Goal: Obtain resource: Download file/media

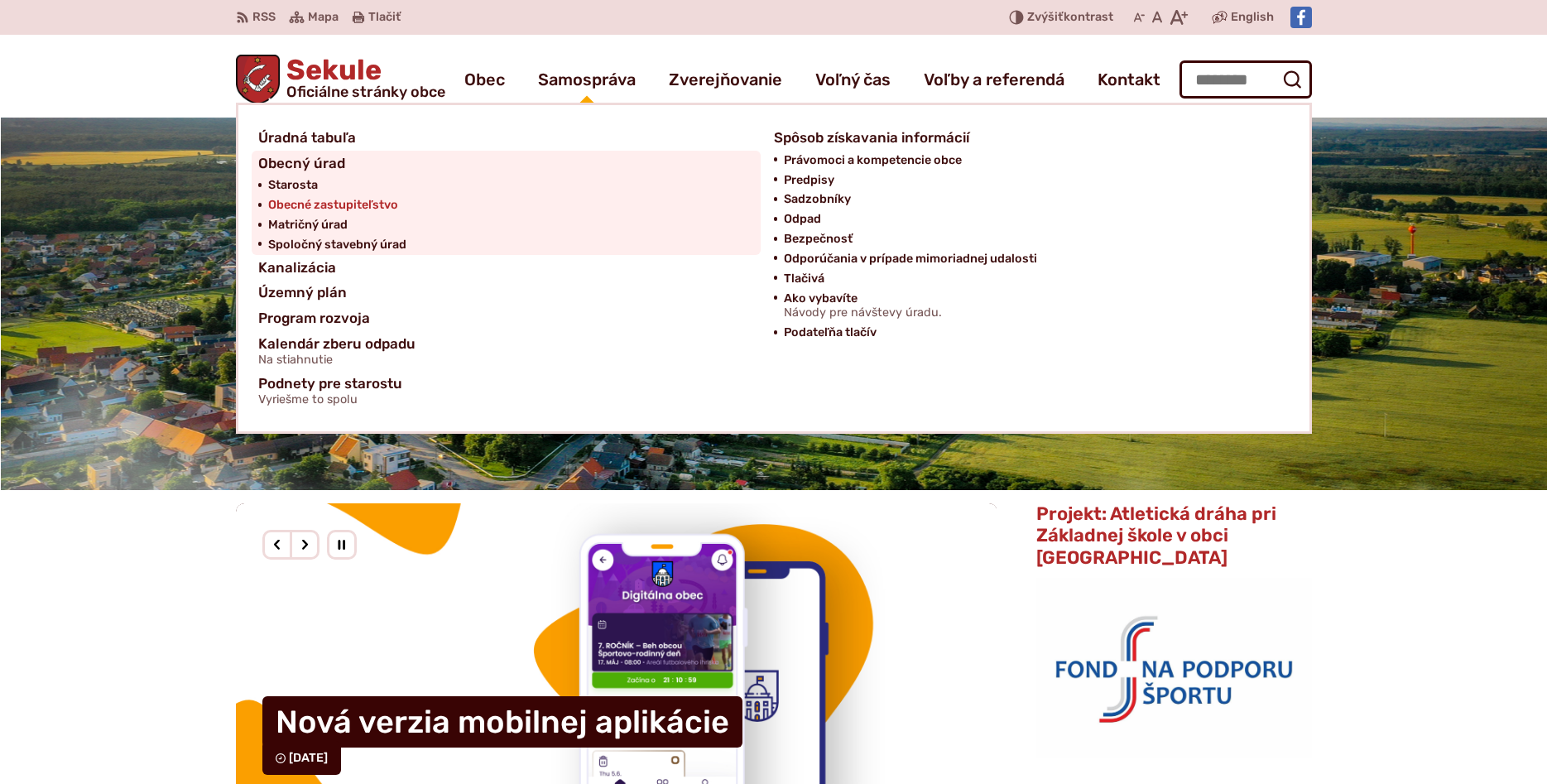
click at [384, 206] on span "Obecné zastupiteľstvo" at bounding box center [333, 204] width 130 height 20
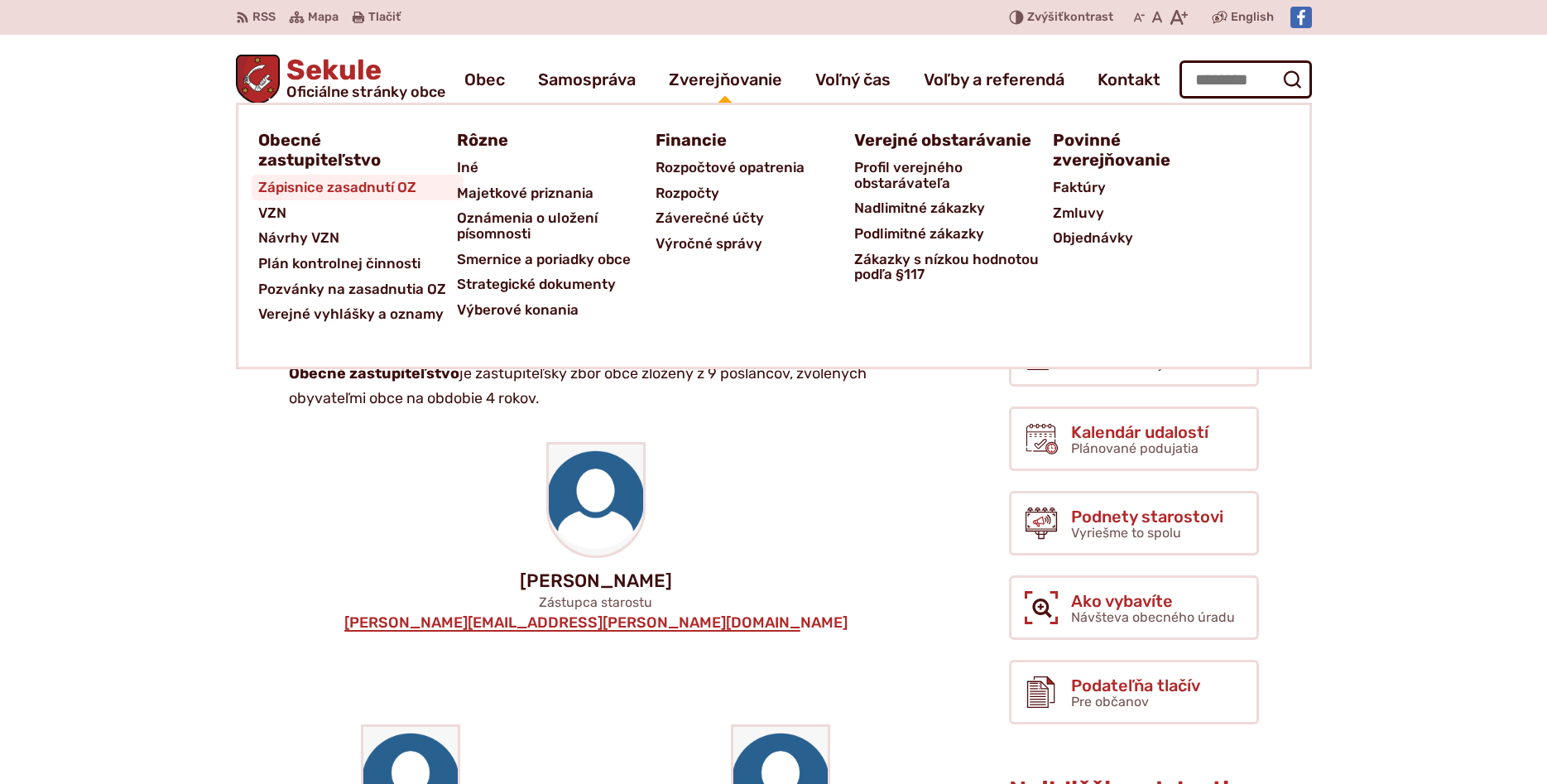
click at [374, 184] on span "Zápisnice zasadnutí OZ" at bounding box center [337, 187] width 158 height 26
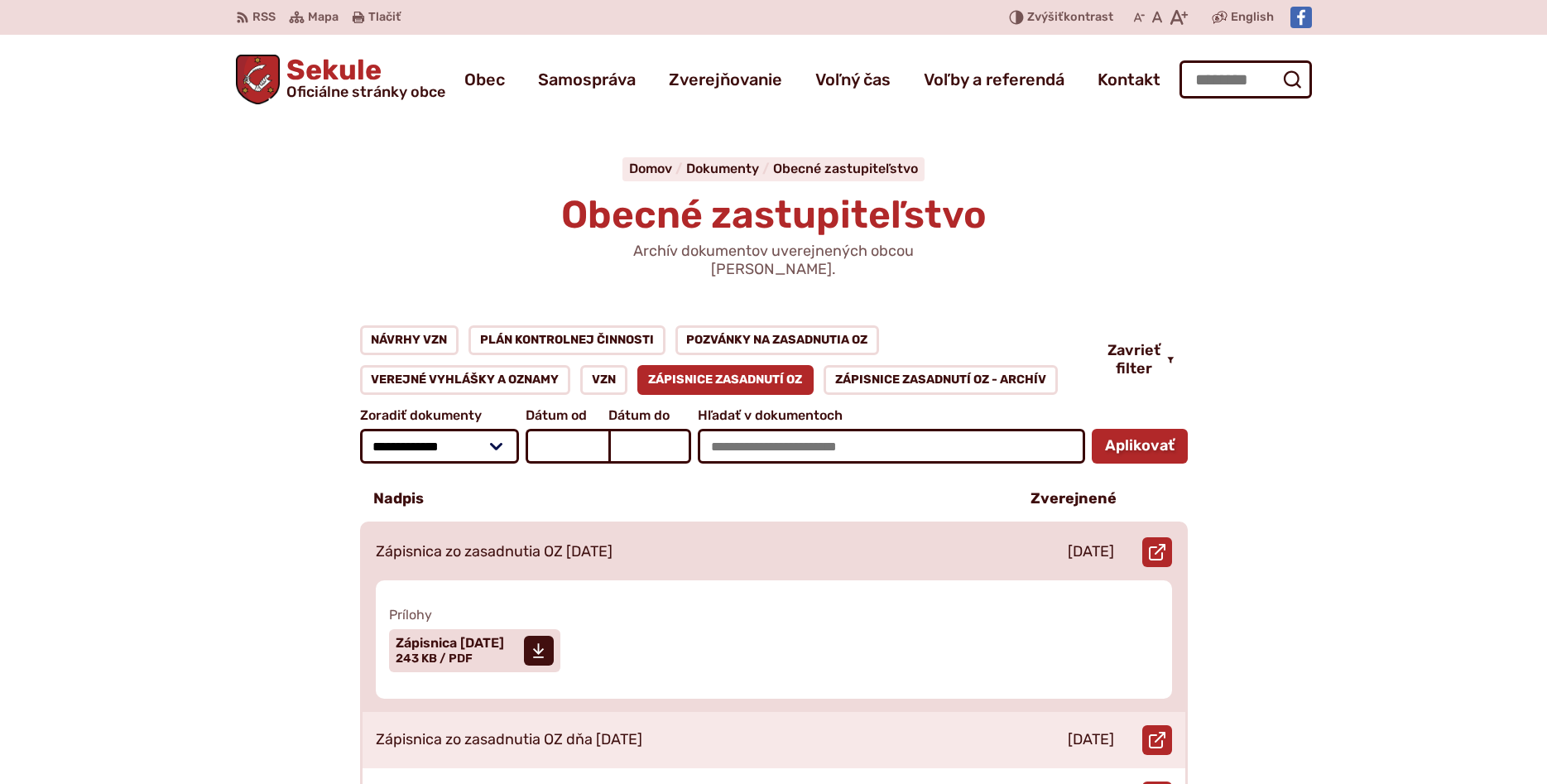
click at [500, 543] on p "Zápisnica zo zasadnutia OZ [DATE]" at bounding box center [494, 552] width 237 height 18
click at [504, 637] on span "Zápisnica [DATE]" at bounding box center [450, 644] width 108 height 14
